Goal: Obtain resource: Download file/media

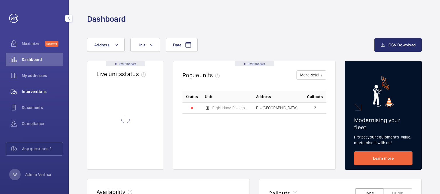
click at [23, 90] on span "Interventions" at bounding box center [42, 92] width 41 height 6
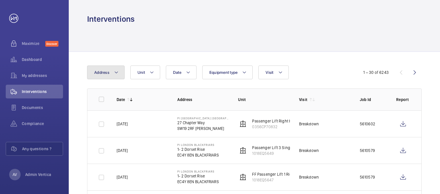
click at [117, 74] on mat-icon at bounding box center [116, 72] width 5 height 7
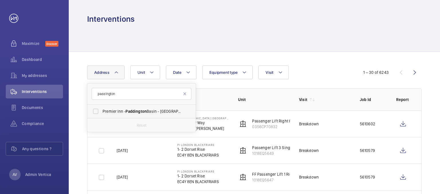
type input "paddington"
click at [121, 114] on span "[GEOGRAPHIC_DATA] - [GEOGRAPHIC_DATA] - [STREET_ADDRESS]" at bounding box center [142, 112] width 79 height 6
click at [101, 114] on input "[GEOGRAPHIC_DATA] - [GEOGRAPHIC_DATA] - [STREET_ADDRESS]" at bounding box center [95, 111] width 11 height 11
checkbox input "true"
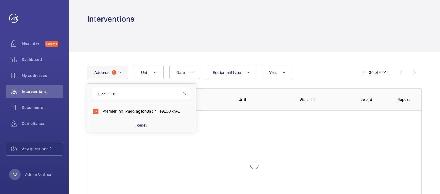
click at [197, 34] on div at bounding box center [254, 37] width 335 height 27
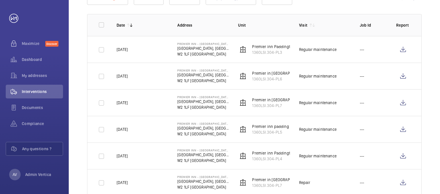
scroll to position [86, 0]
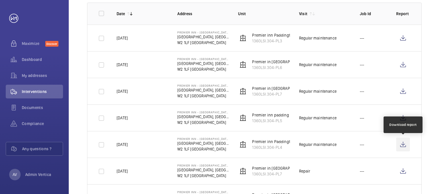
click at [402, 142] on wm-front-icon-button at bounding box center [403, 145] width 14 height 14
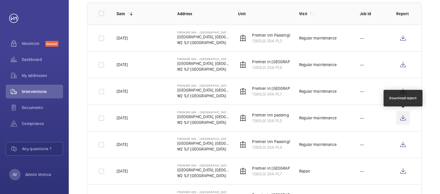
click at [405, 117] on wm-front-icon-button at bounding box center [403, 118] width 14 height 14
